Goal: Information Seeking & Learning: Learn about a topic

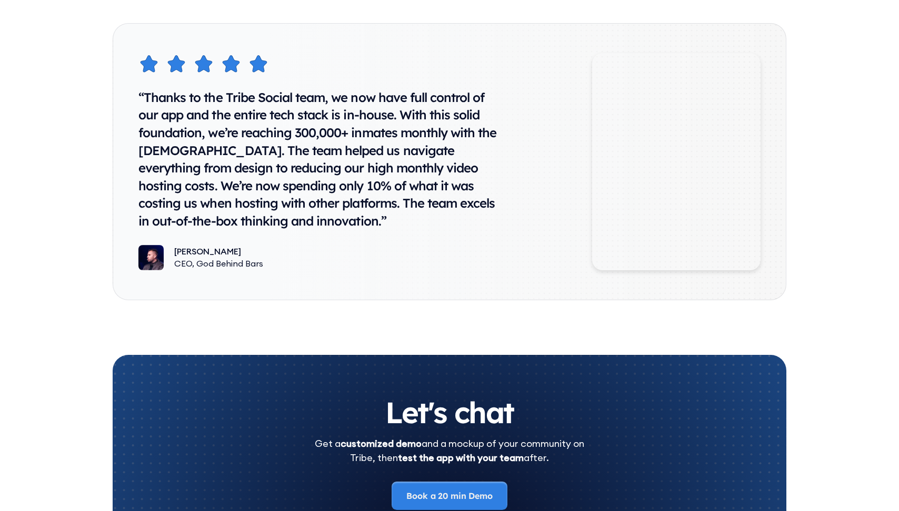
scroll to position [5309, 0]
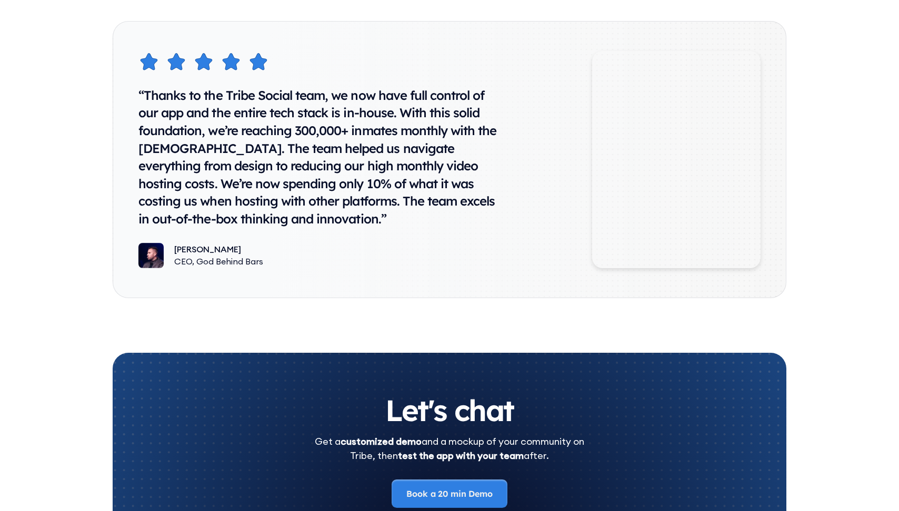
click at [156, 256] on img at bounding box center [150, 255] width 25 height 25
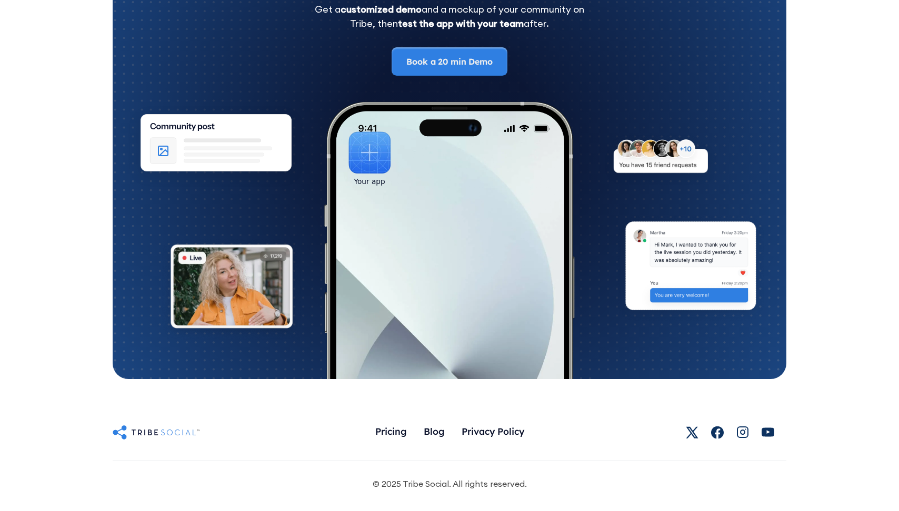
scroll to position [5745, 0]
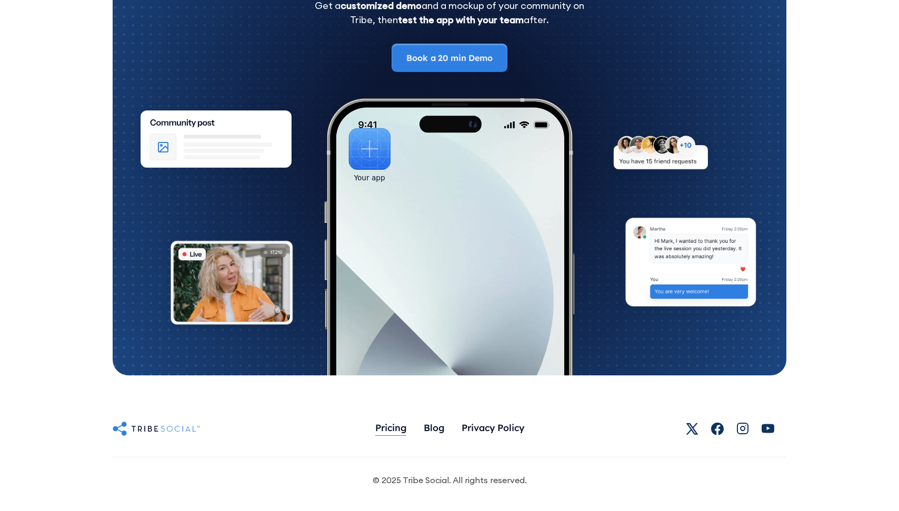
click at [388, 427] on div "Pricing" at bounding box center [391, 428] width 32 height 12
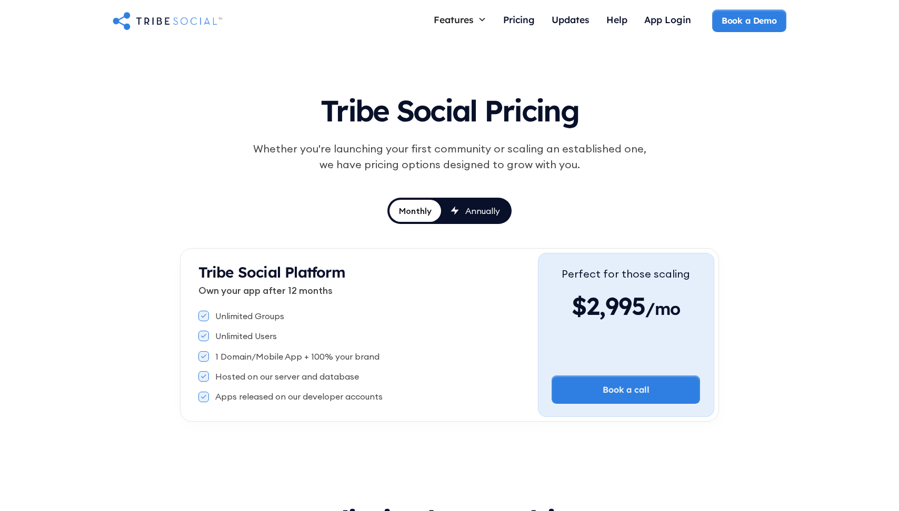
click at [127, 359] on div "Tribe Social Pricing Whether you're launching your first community or scaling a…" at bounding box center [449, 253] width 899 height 422
click at [205, 316] on icon at bounding box center [203, 316] width 5 height 4
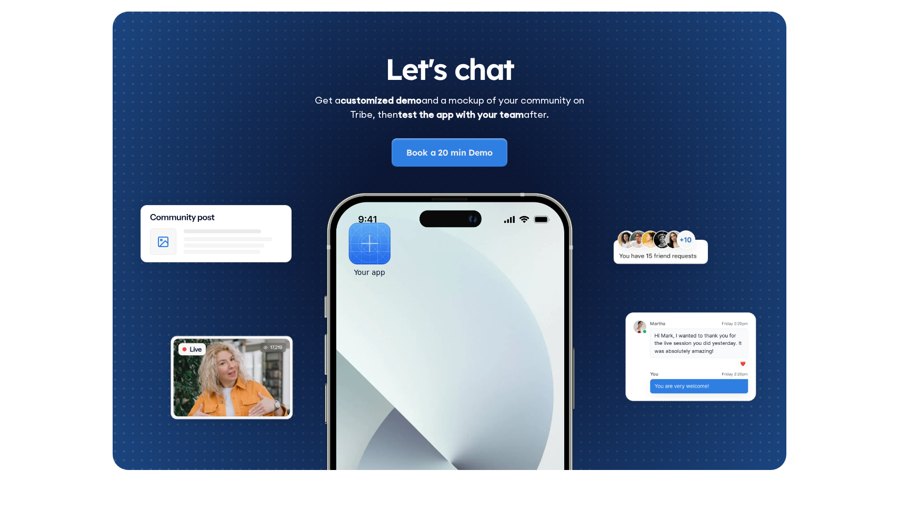
scroll to position [1693, 0]
